Goal: Check status: Check status

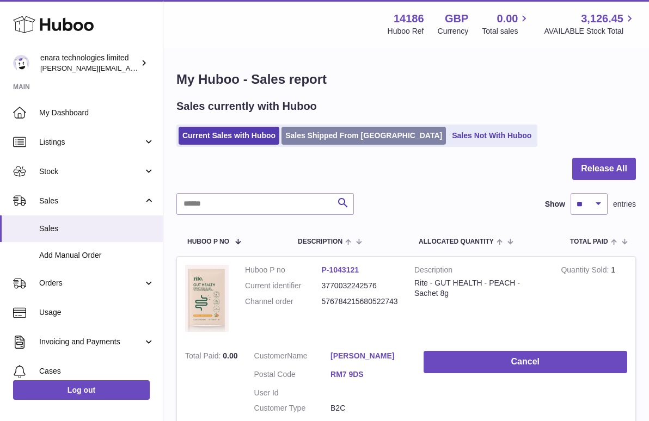
click at [366, 138] on link "Sales Shipped From [GEOGRAPHIC_DATA]" at bounding box center [363, 136] width 164 height 18
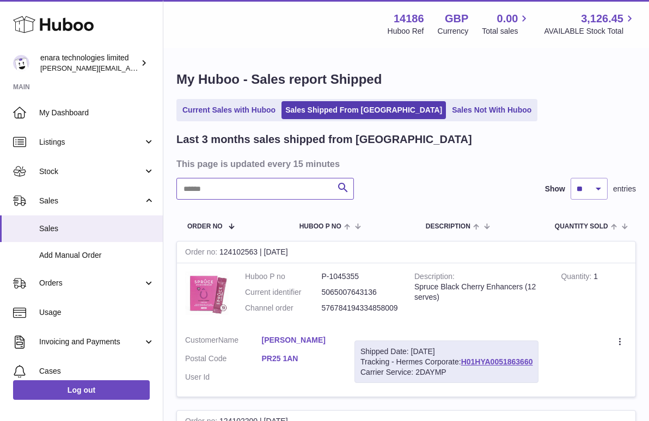
click at [253, 192] on input "text" at bounding box center [264, 189] width 177 height 22
paste input "**********"
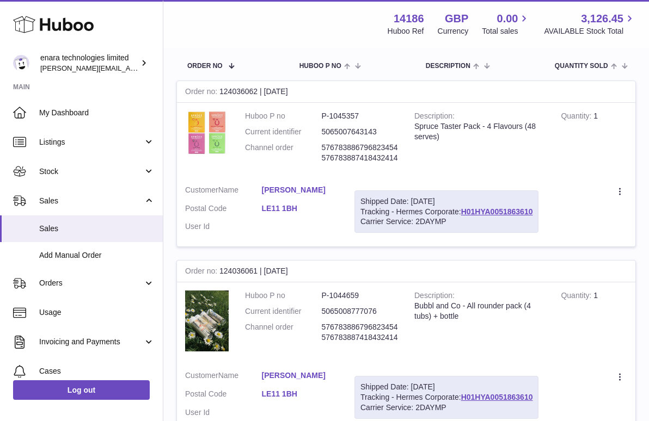
scroll to position [162, 0]
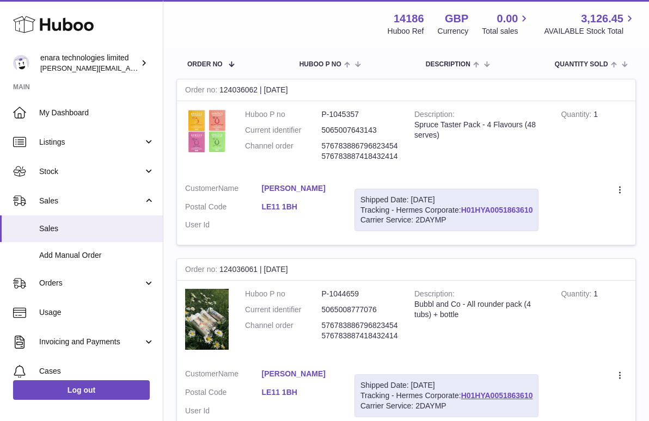
drag, startPoint x: 535, startPoint y: 206, endPoint x: 464, endPoint y: 210, distance: 71.9
click at [464, 210] on div "Shipped Date: [DATE] Tracking - Hermes Corporate: H01HYA0051863610 Carrier Serv…" at bounding box center [446, 210] width 184 height 43
copy div "H01HYA0051863610"
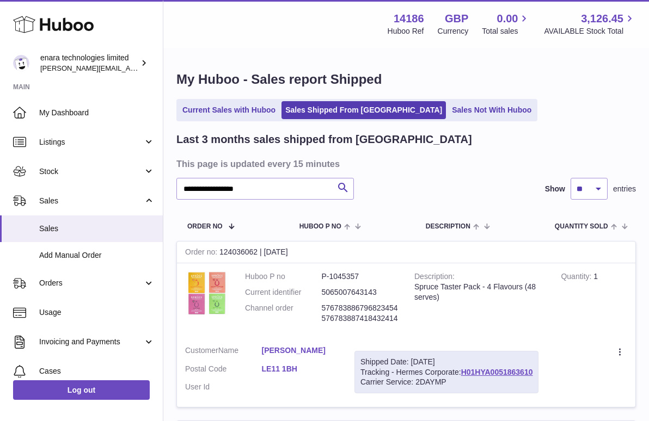
scroll to position [0, 0]
drag, startPoint x: 285, startPoint y: 182, endPoint x: 314, endPoint y: 214, distance: 43.1
click at [314, 214] on div "**********" at bounding box center [405, 369] width 459 height 474
paste input "text"
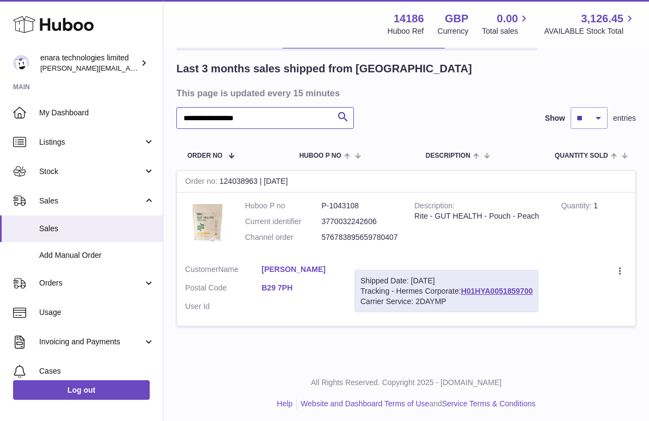
scroll to position [70, 0]
drag, startPoint x: 535, startPoint y: 285, endPoint x: 464, endPoint y: 288, distance: 71.3
click at [464, 288] on div "Shipped Date: [DATE] Tracking - Hermes Corporate: H01HYA0051859700 Carrier Serv…" at bounding box center [446, 291] width 184 height 43
copy div "H01HYA0051859700"
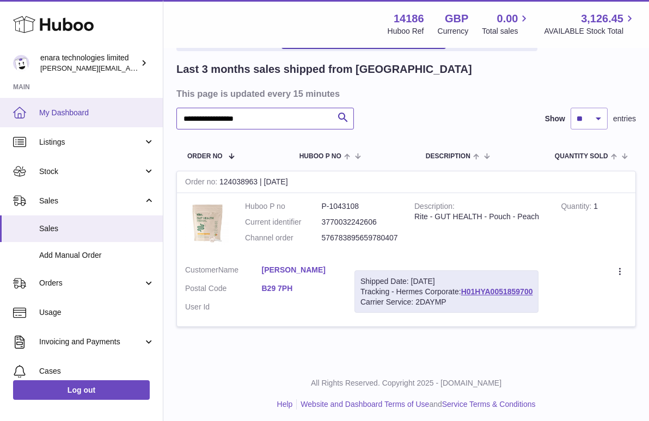
drag, startPoint x: 275, startPoint y: 116, endPoint x: 108, endPoint y: 113, distance: 167.1
click at [108, 113] on div "**********" at bounding box center [324, 178] width 649 height 496
paste input "text"
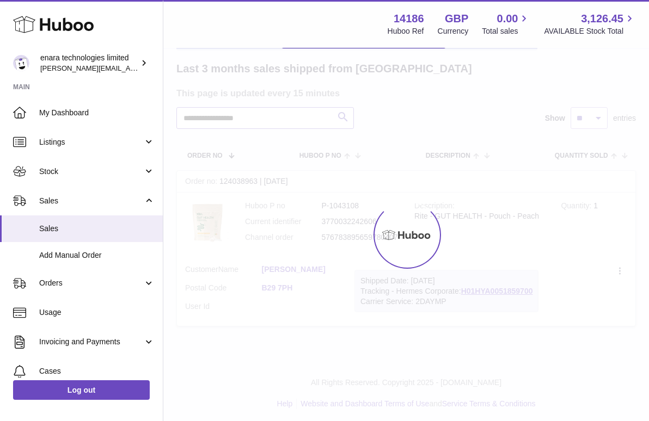
scroll to position [70, 0]
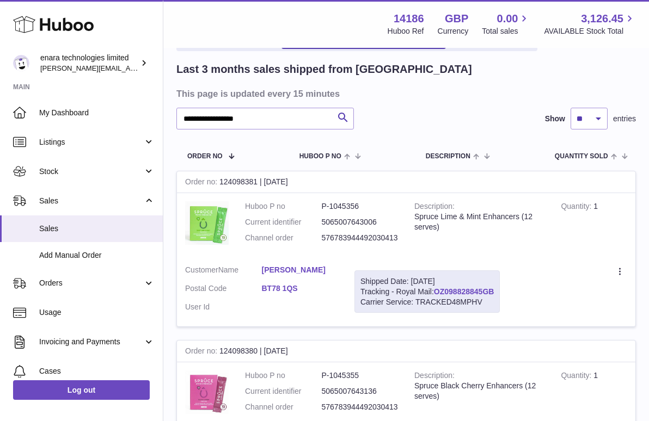
drag, startPoint x: 499, startPoint y: 287, endPoint x: 437, endPoint y: 288, distance: 62.0
click at [437, 288] on div "Shipped Date: [DATE] Tracking - Royal Mail: OZ098828845GB Carrier Service: TRAC…" at bounding box center [426, 291] width 145 height 43
copy div "OZ098828845GB"
drag, startPoint x: 274, startPoint y: 118, endPoint x: -10, endPoint y: 95, distance: 284.9
click at [0, 95] on html ".st0{fill:#141414;}" at bounding box center [324, 140] width 649 height 421
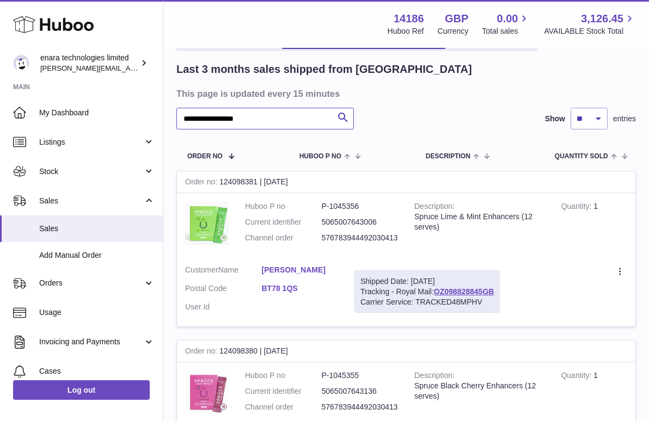
paste input "text"
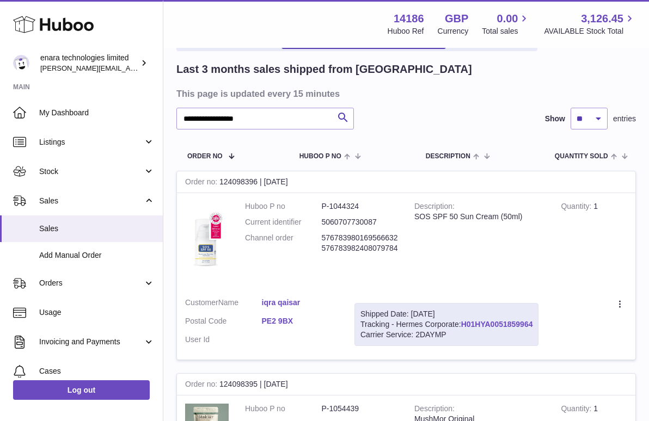
drag, startPoint x: 536, startPoint y: 322, endPoint x: 462, endPoint y: 326, distance: 73.5
click at [462, 326] on div "Shipped Date: [DATE] Tracking - Hermes Corporate: H01HYA0051859964 Carrier Serv…" at bounding box center [446, 324] width 184 height 43
copy div "H01HYA0051859964"
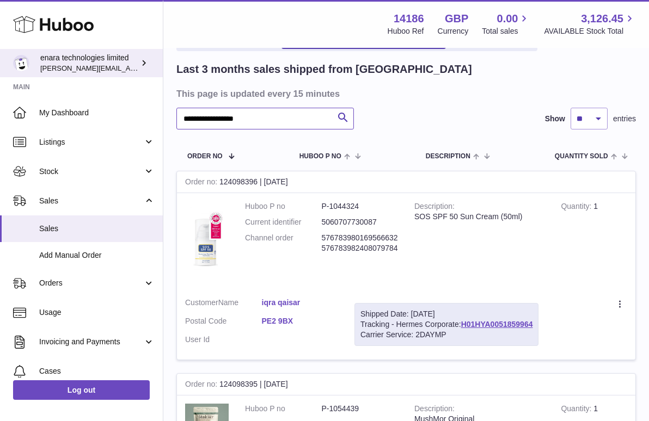
drag, startPoint x: 285, startPoint y: 118, endPoint x: 22, endPoint y: 70, distance: 266.7
click at [24, 72] on div "**********" at bounding box center [324, 284] width 649 height 709
paste input "text"
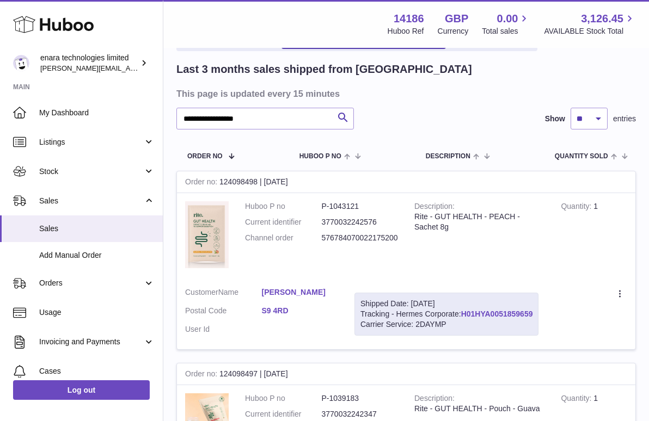
drag, startPoint x: 537, startPoint y: 314, endPoint x: 464, endPoint y: 314, distance: 72.9
click at [464, 314] on div "Shipped Date: [DATE] Tracking - Hermes Corporate: H01HYA0051859659 Carrier Serv…" at bounding box center [446, 314] width 184 height 43
copy div "H01HYA0051859659"
drag, startPoint x: 282, startPoint y: 120, endPoint x: -8, endPoint y: 73, distance: 293.7
click at [0, 73] on html ".st0{fill:#141414;}" at bounding box center [324, 140] width 649 height 421
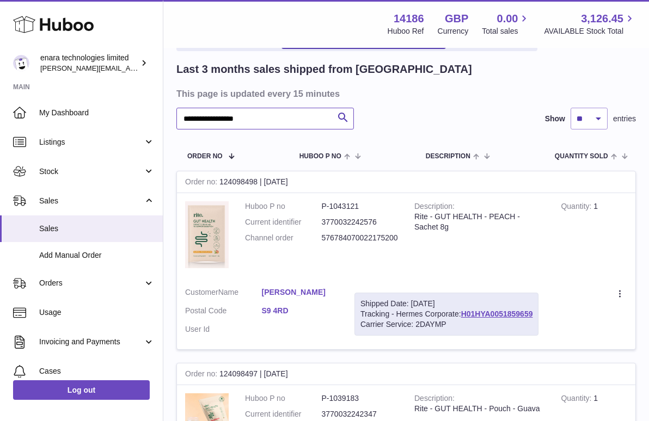
paste input "text"
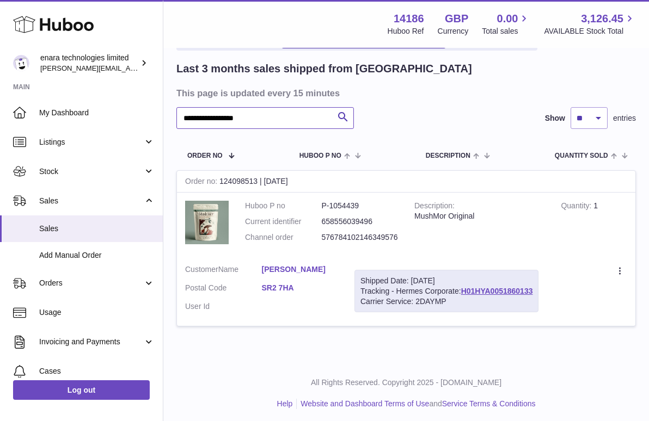
scroll to position [70, 0]
drag, startPoint x: 535, startPoint y: 288, endPoint x: 464, endPoint y: 291, distance: 71.3
click at [464, 291] on div "Shipped Date: [DATE] Tracking - Hermes Corporate: H01HYA0051860133 Carrier Serv…" at bounding box center [446, 291] width 184 height 43
copy div "H01HYA0051860133"
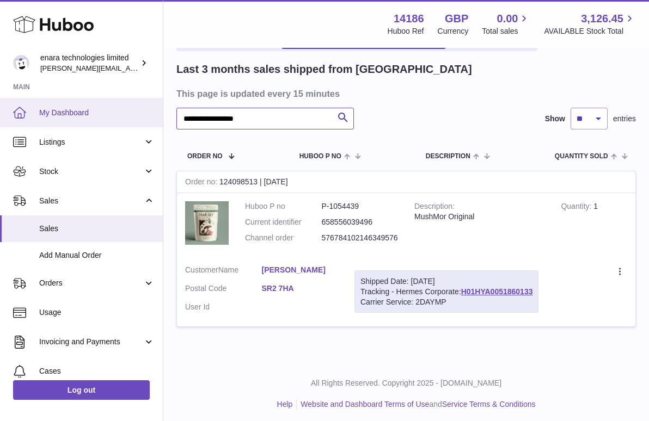
drag, startPoint x: 263, startPoint y: 120, endPoint x: 123, endPoint y: 108, distance: 140.3
click at [123, 108] on div "**********" at bounding box center [324, 178] width 649 height 496
paste input "text"
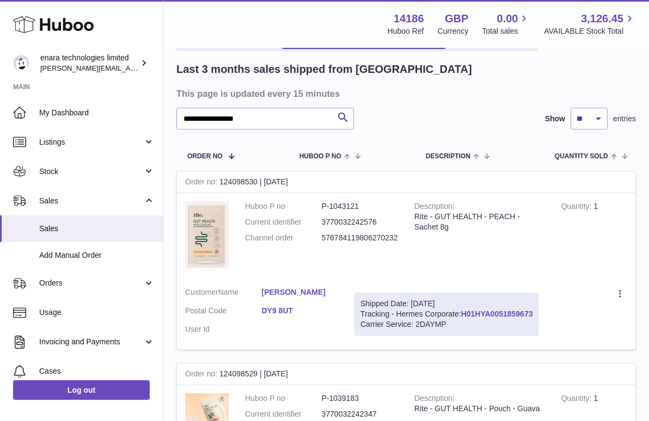
drag, startPoint x: 535, startPoint y: 311, endPoint x: 464, endPoint y: 313, distance: 71.9
click at [464, 313] on div "Shipped Date: [DATE] Tracking - Hermes Corporate: H01HYA0051859673 Carrier Serv…" at bounding box center [446, 314] width 184 height 43
copy div "H01HYA0051859673"
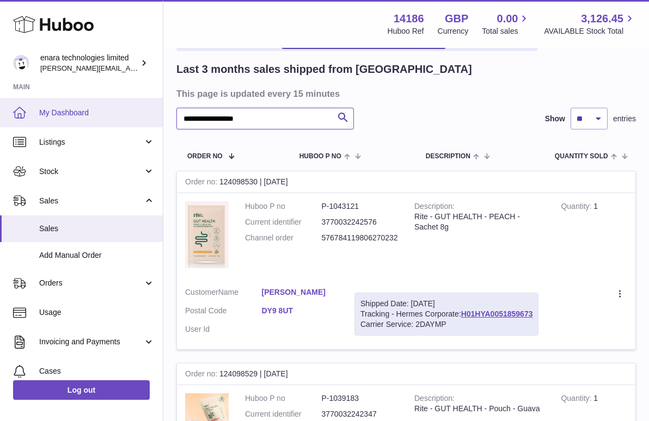
drag, startPoint x: 292, startPoint y: 120, endPoint x: 125, endPoint y: 116, distance: 167.1
click at [126, 117] on div "**********" at bounding box center [324, 274] width 649 height 688
paste input "text"
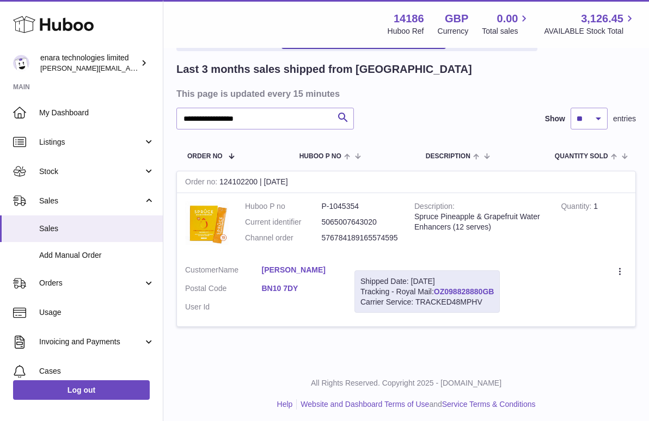
drag, startPoint x: 499, startPoint y: 288, endPoint x: 436, endPoint y: 289, distance: 63.1
click at [436, 289] on div "Shipped Date: [DATE] Tracking - Royal Mail: OZ098828880GB Carrier Service: TRAC…" at bounding box center [426, 291] width 145 height 43
copy div "OZ098828880GB"
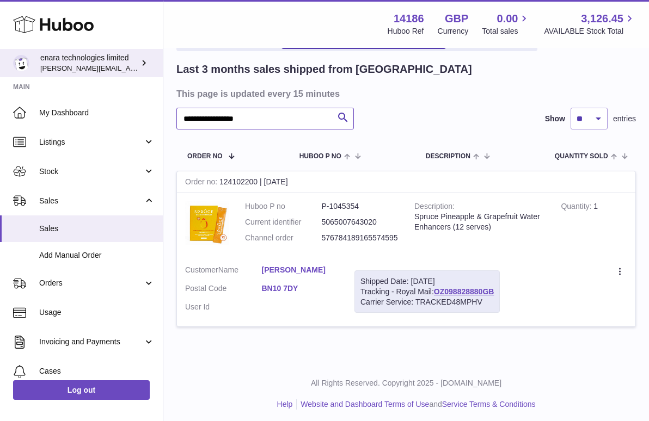
drag, startPoint x: 274, startPoint y: 122, endPoint x: 53, endPoint y: 69, distance: 227.2
click at [57, 79] on div "**********" at bounding box center [324, 178] width 649 height 496
paste input "text"
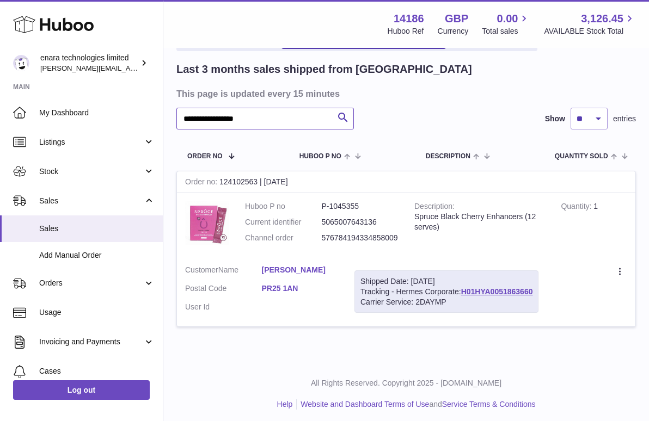
type input "**********"
drag, startPoint x: 536, startPoint y: 288, endPoint x: 465, endPoint y: 288, distance: 71.8
click at [465, 288] on div "Shipped Date: [DATE] Tracking - Hermes Corporate: H01HYA0051863660 Carrier Serv…" at bounding box center [446, 291] width 184 height 43
copy div "H01HYA0051863660"
drag, startPoint x: 282, startPoint y: 120, endPoint x: 67, endPoint y: 85, distance: 217.1
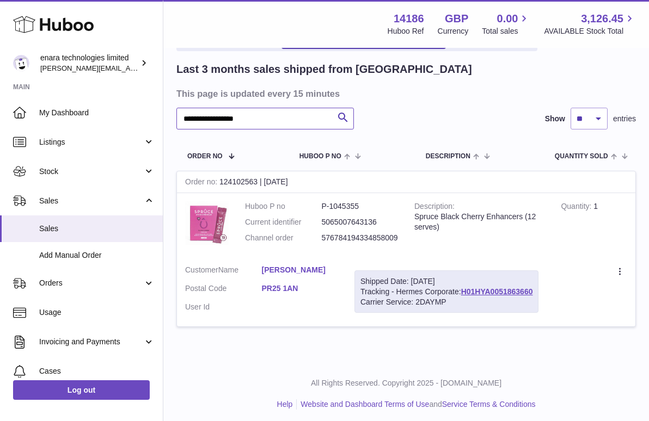
click at [67, 94] on div "**********" at bounding box center [324, 178] width 649 height 496
